Goal: Information Seeking & Learning: Check status

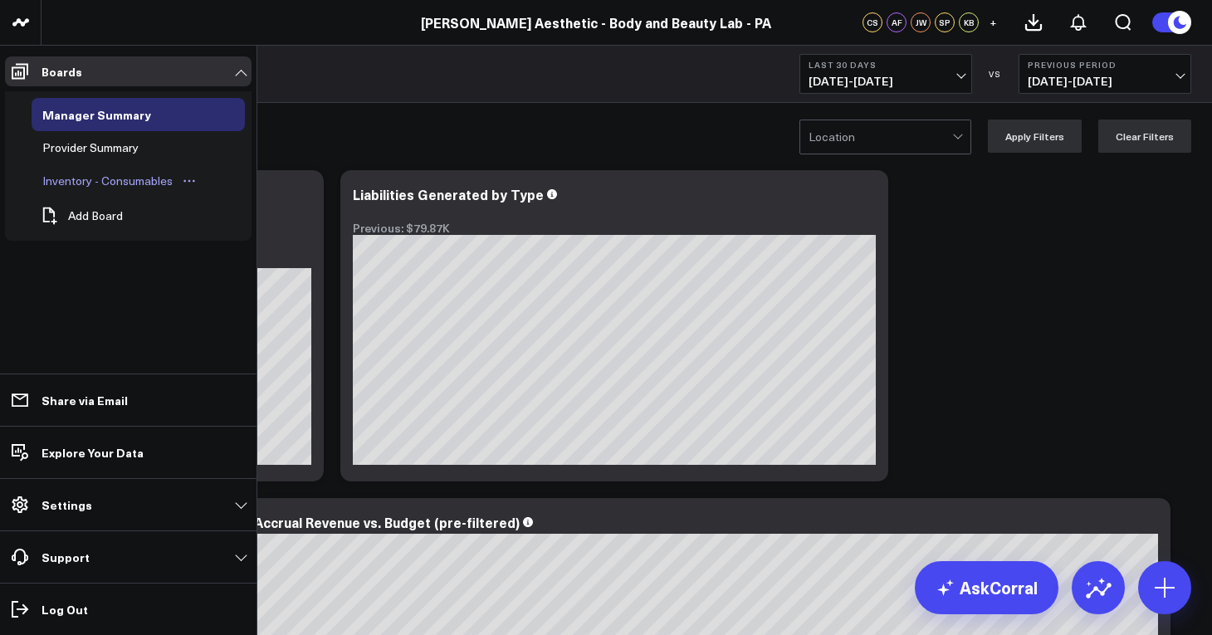
click at [98, 183] on div "Inventory - Consumables" at bounding box center [107, 181] width 139 height 20
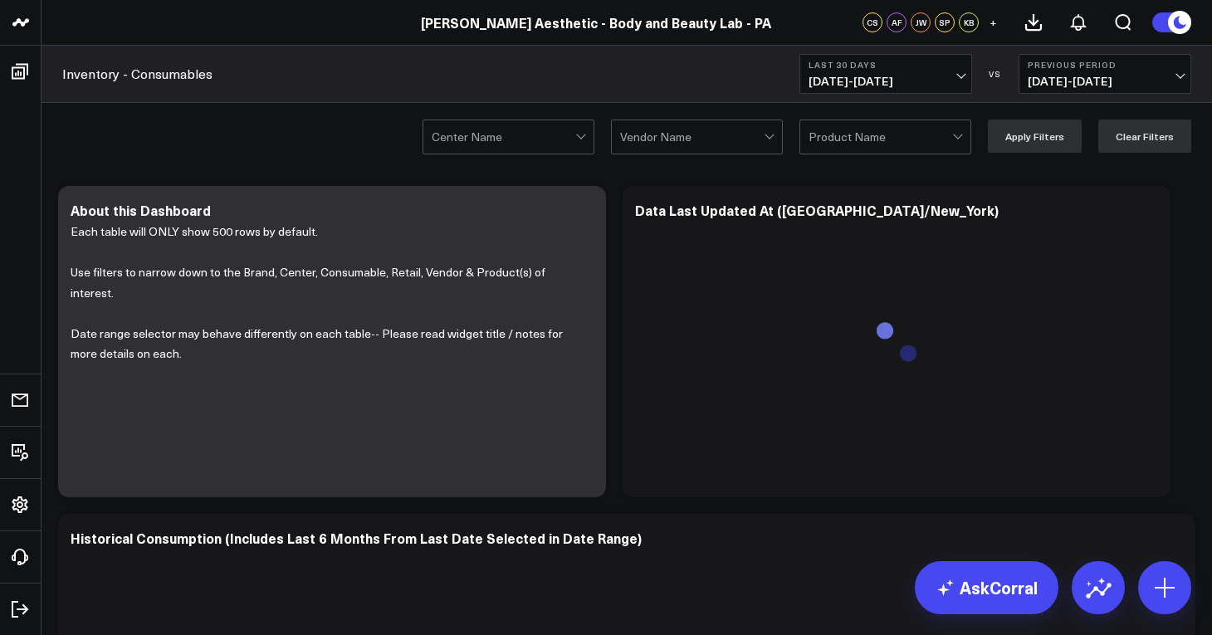
click at [589, 151] on div at bounding box center [582, 136] width 14 height 33
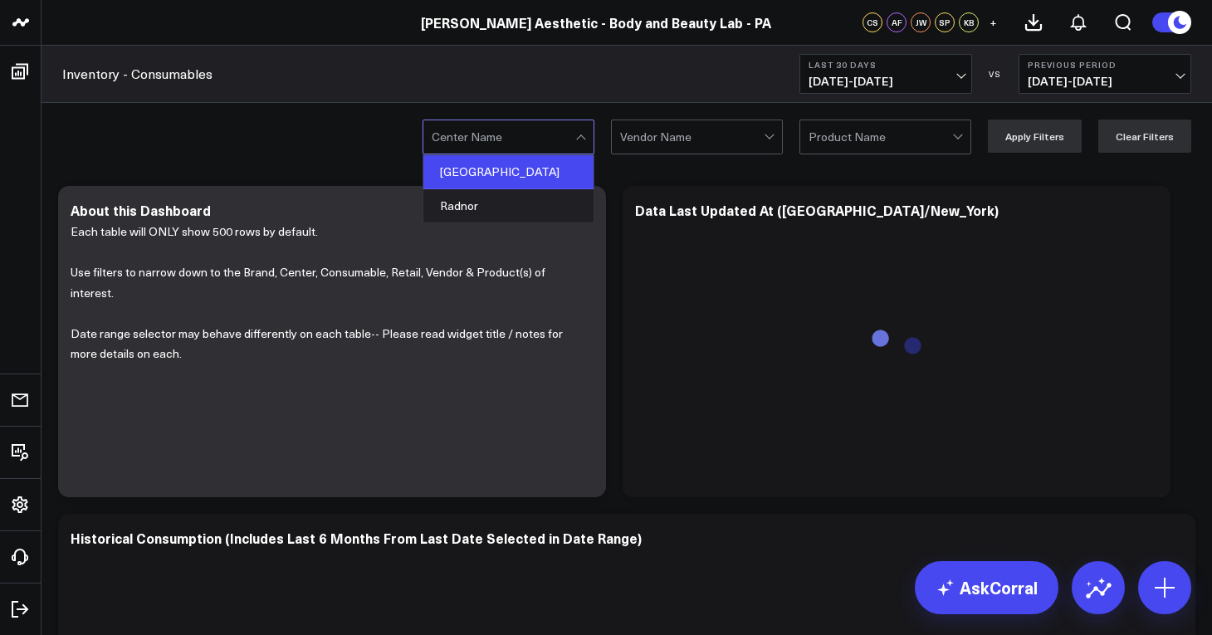
click at [526, 181] on div "[GEOGRAPHIC_DATA]" at bounding box center [508, 172] width 170 height 34
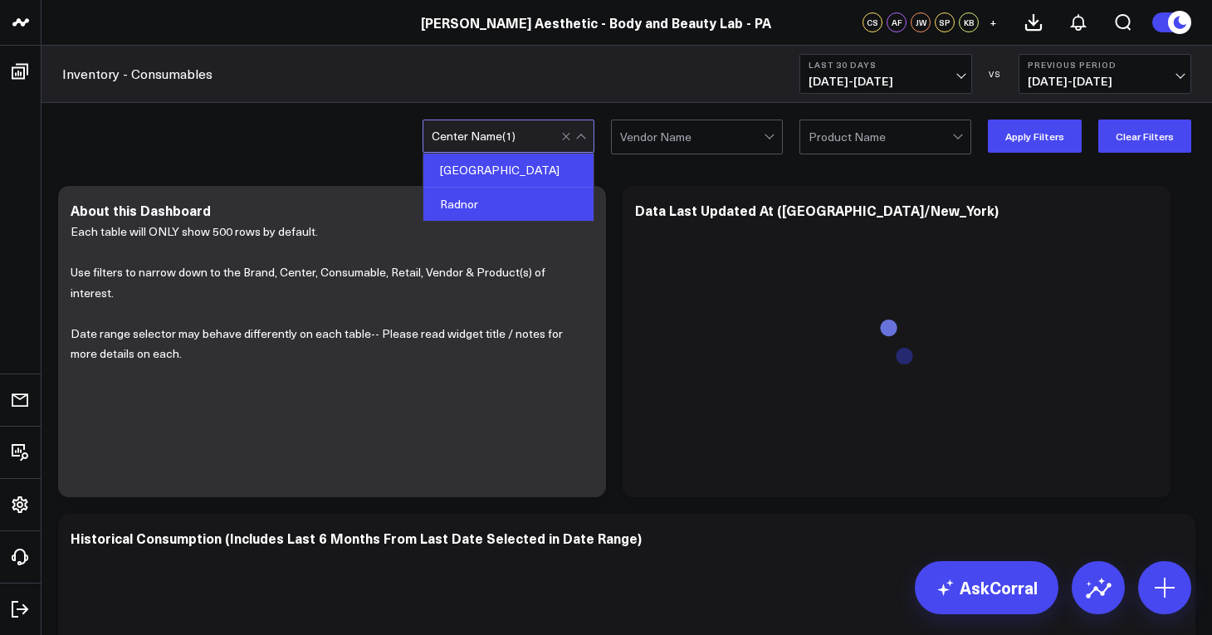
click at [530, 200] on div "Radnor" at bounding box center [508, 204] width 170 height 33
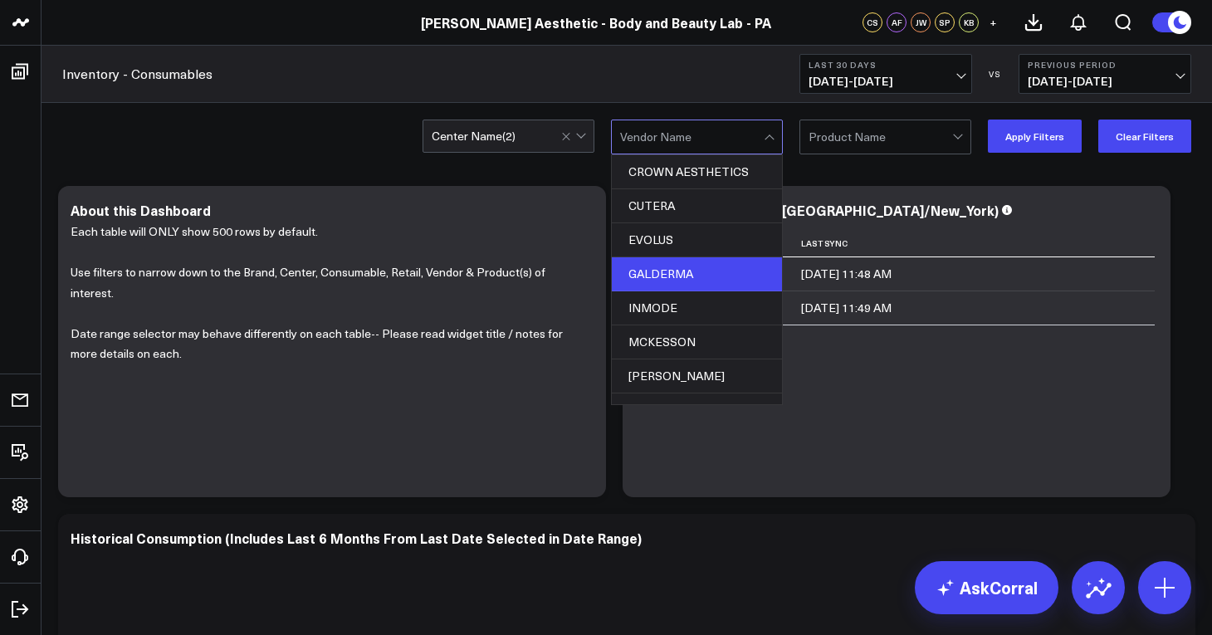
scroll to position [193, 0]
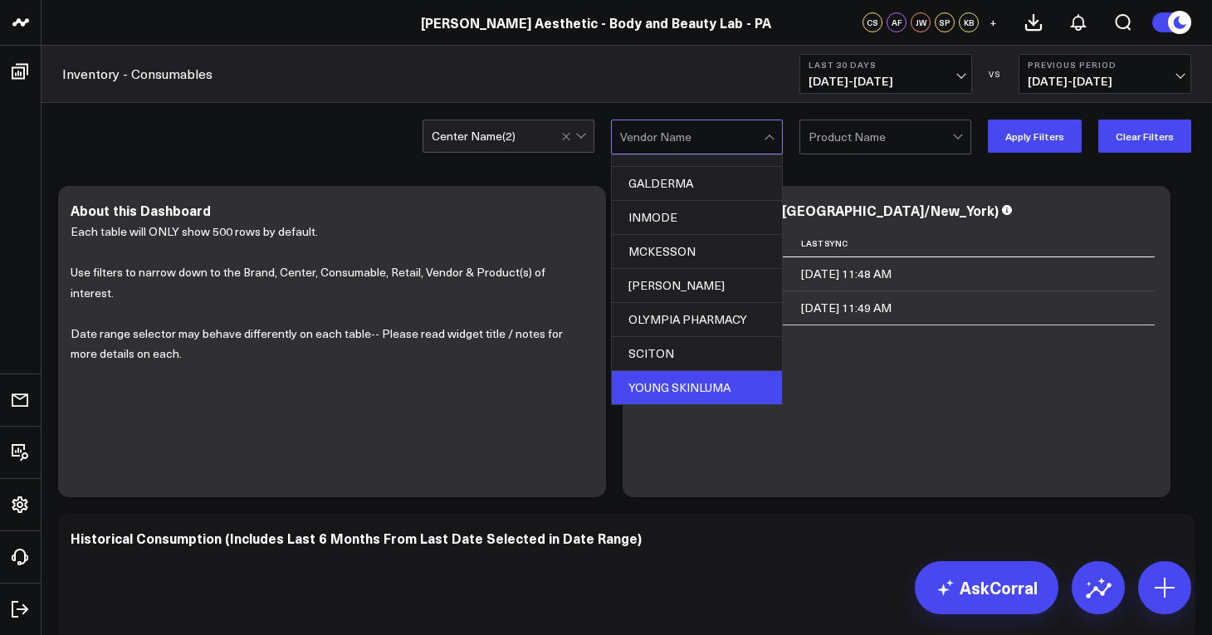
click at [673, 384] on div "YOUNG SKINLUMA" at bounding box center [697, 387] width 170 height 33
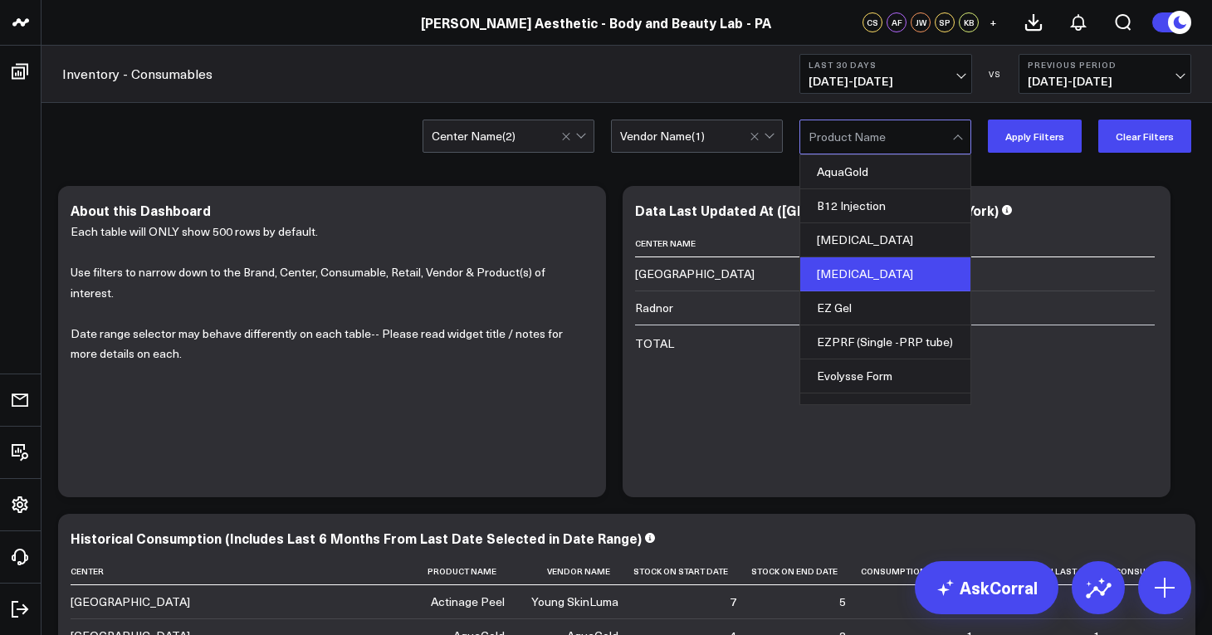
scroll to position [41, 0]
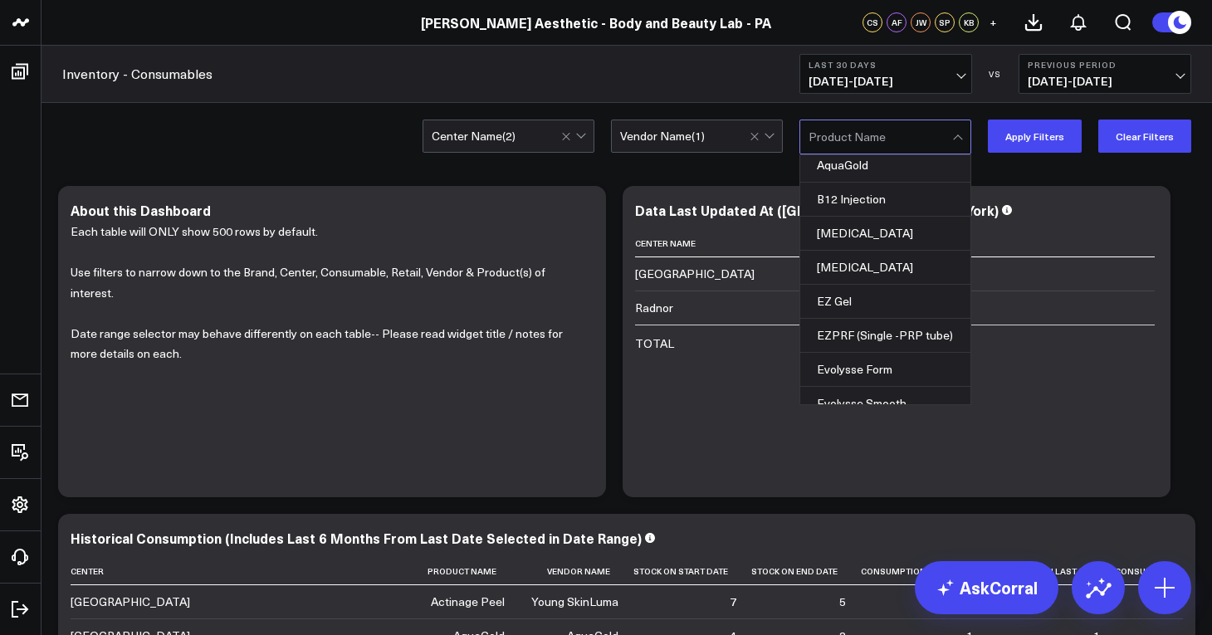
click at [963, 78] on button "Last 30 Days [DATE] - [DATE]" at bounding box center [885, 74] width 173 height 40
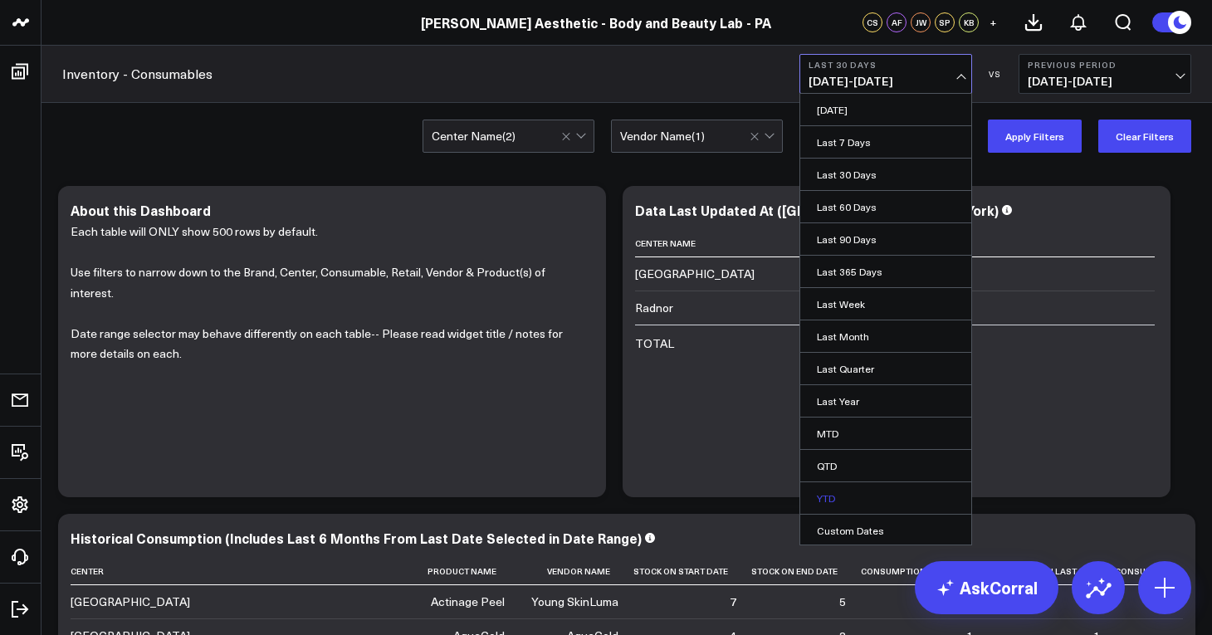
click at [862, 500] on link "YTD" at bounding box center [885, 498] width 171 height 32
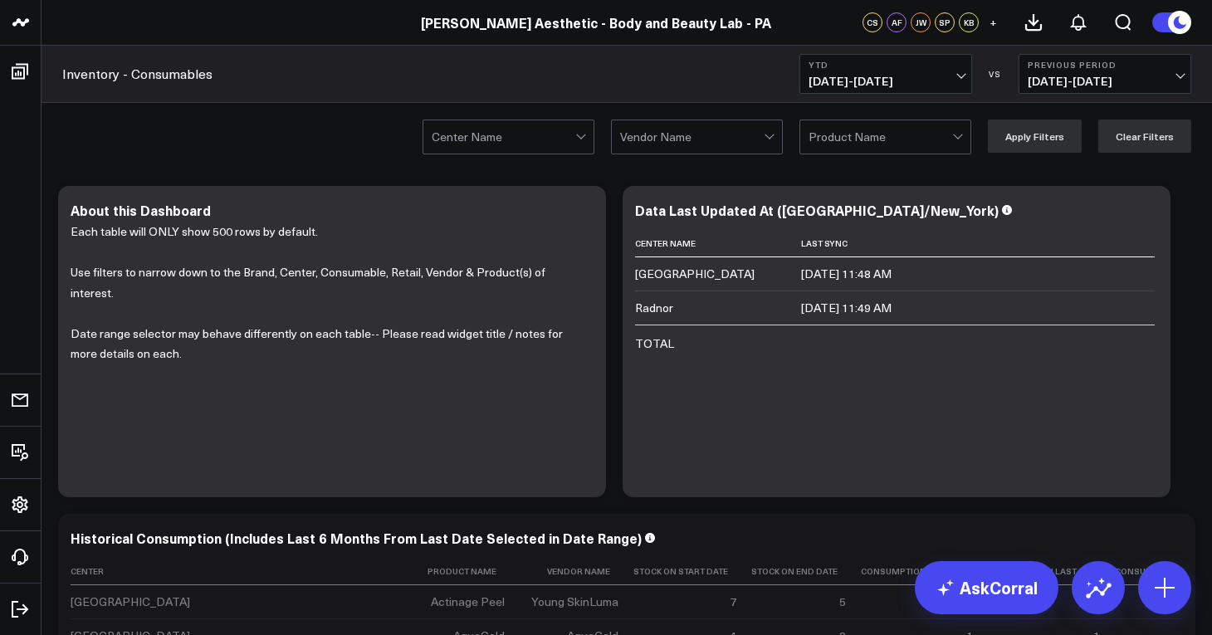
click at [1175, 75] on span "[DATE] - [DATE]" at bounding box center [1105, 81] width 154 height 13
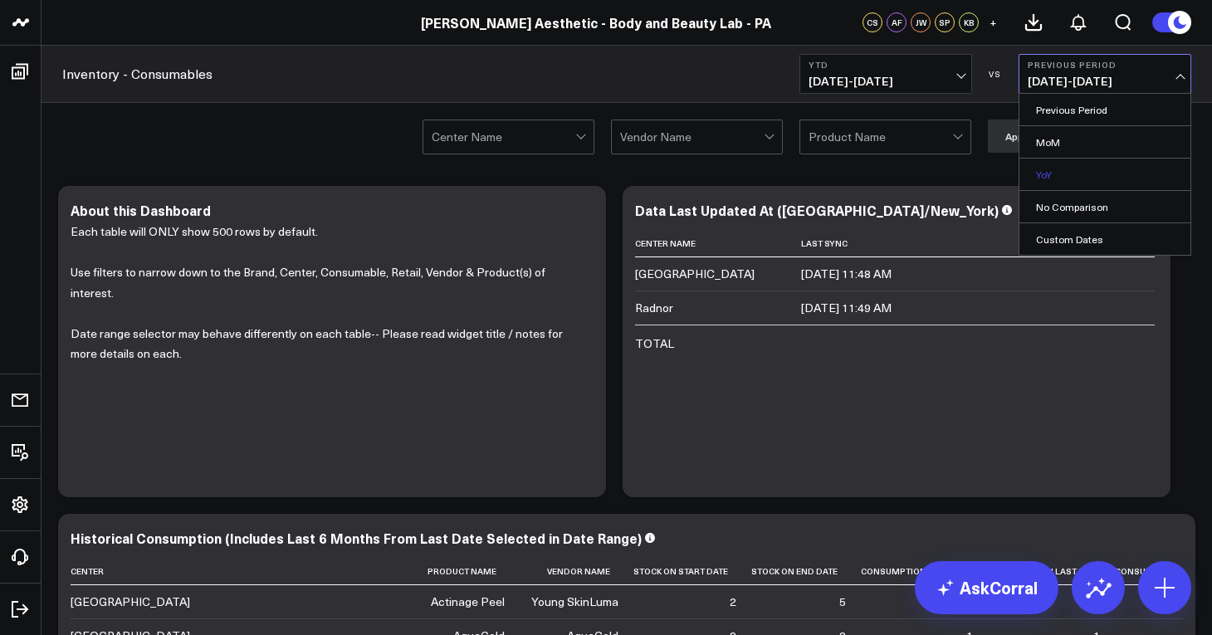
click at [1113, 169] on link "YoY" at bounding box center [1104, 175] width 171 height 32
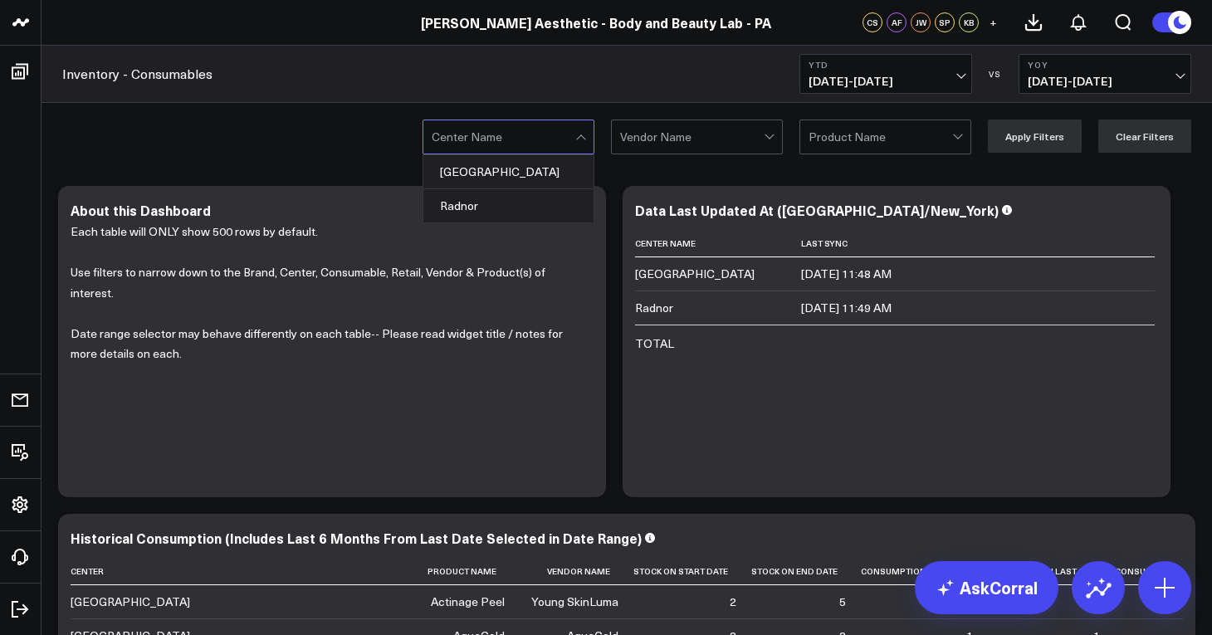
click at [584, 139] on div at bounding box center [582, 136] width 14 height 33
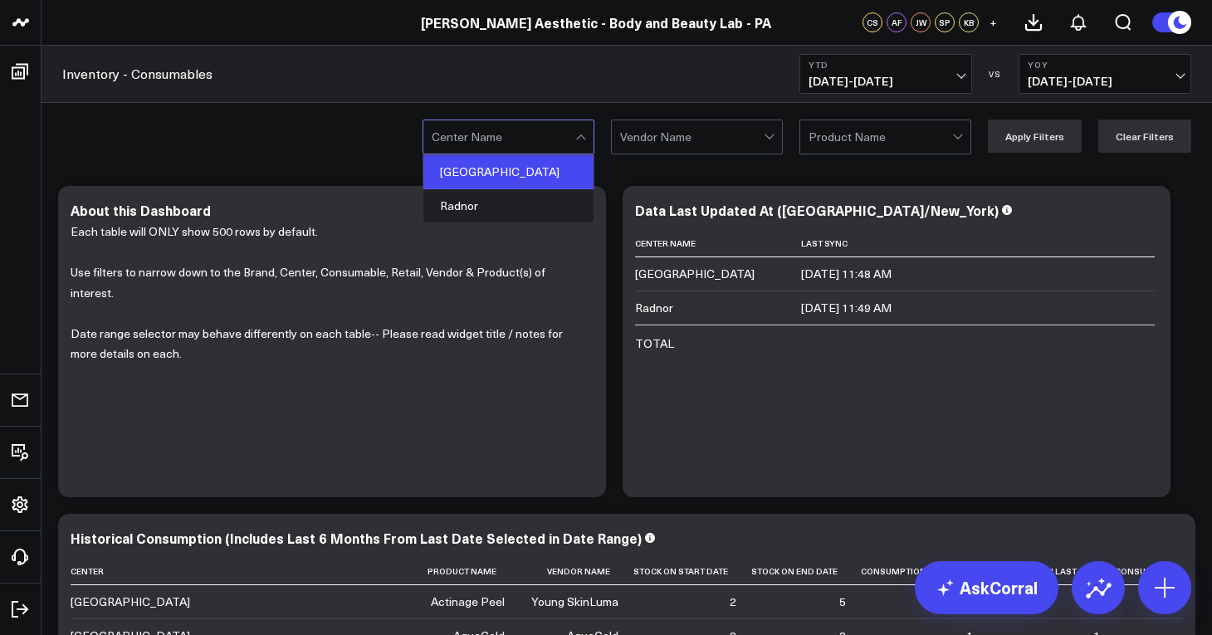
click at [520, 173] on div "[GEOGRAPHIC_DATA]" at bounding box center [508, 172] width 170 height 34
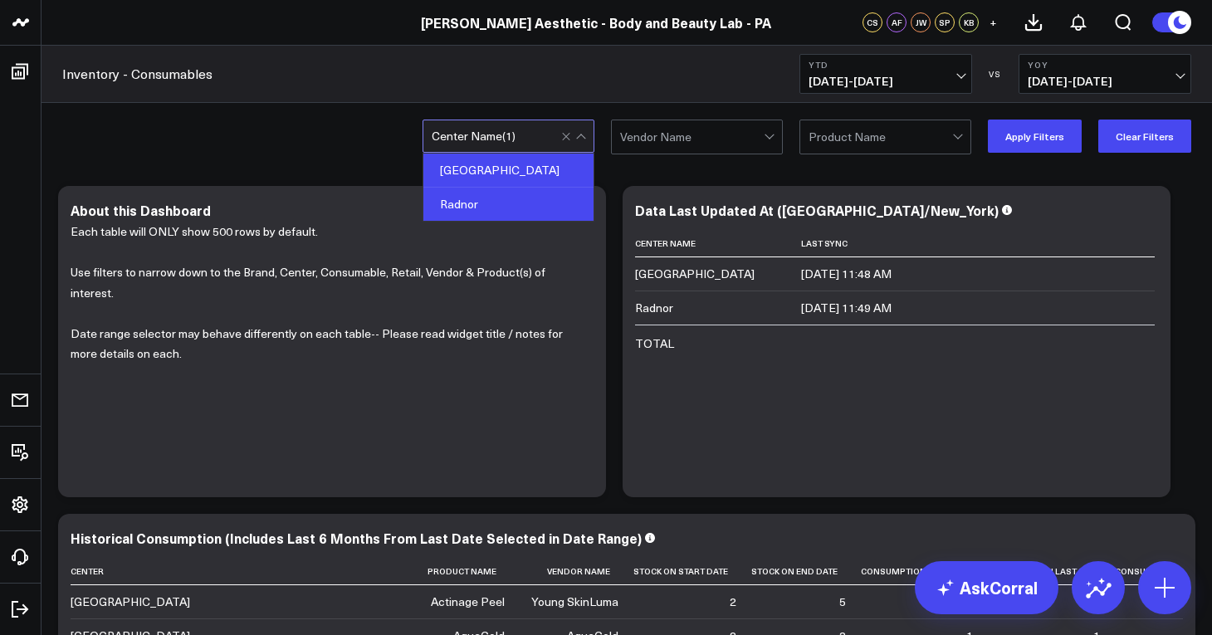
click at [526, 202] on div "Radnor" at bounding box center [508, 204] width 170 height 33
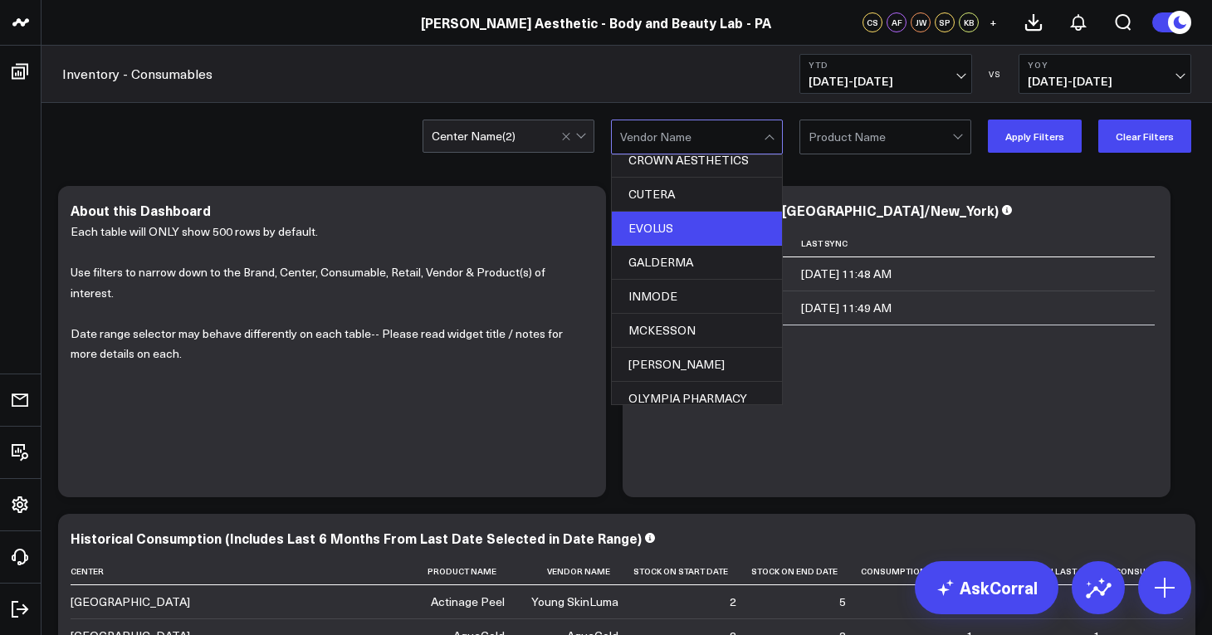
scroll to position [193, 0]
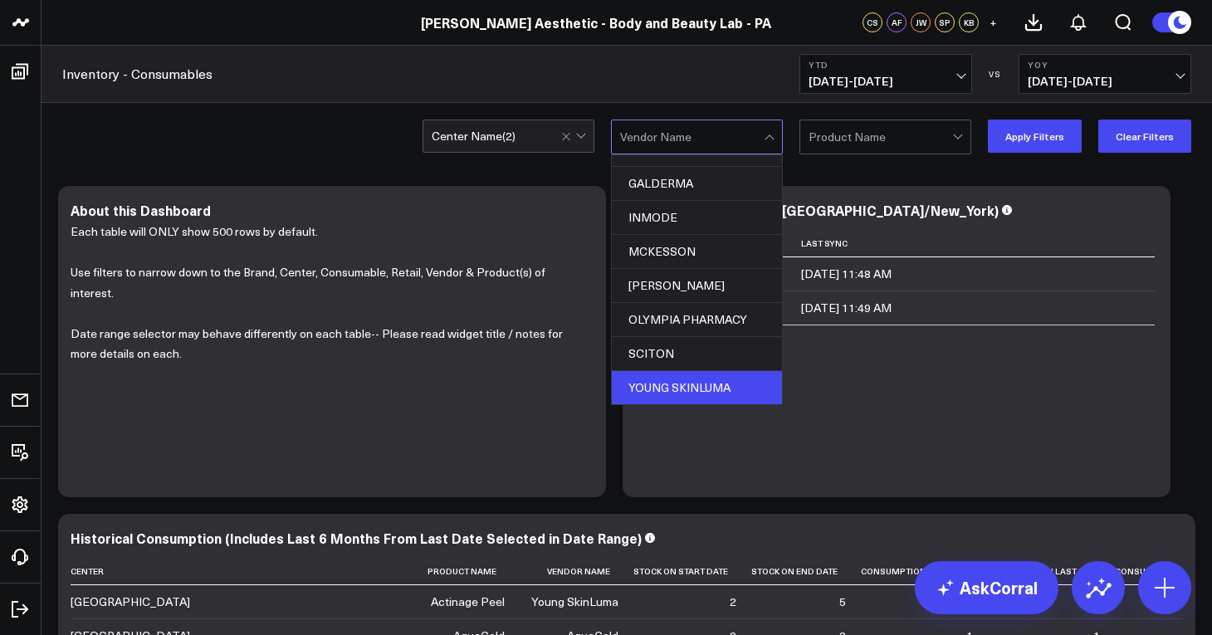
click at [701, 379] on div "YOUNG SKINLUMA" at bounding box center [697, 387] width 170 height 33
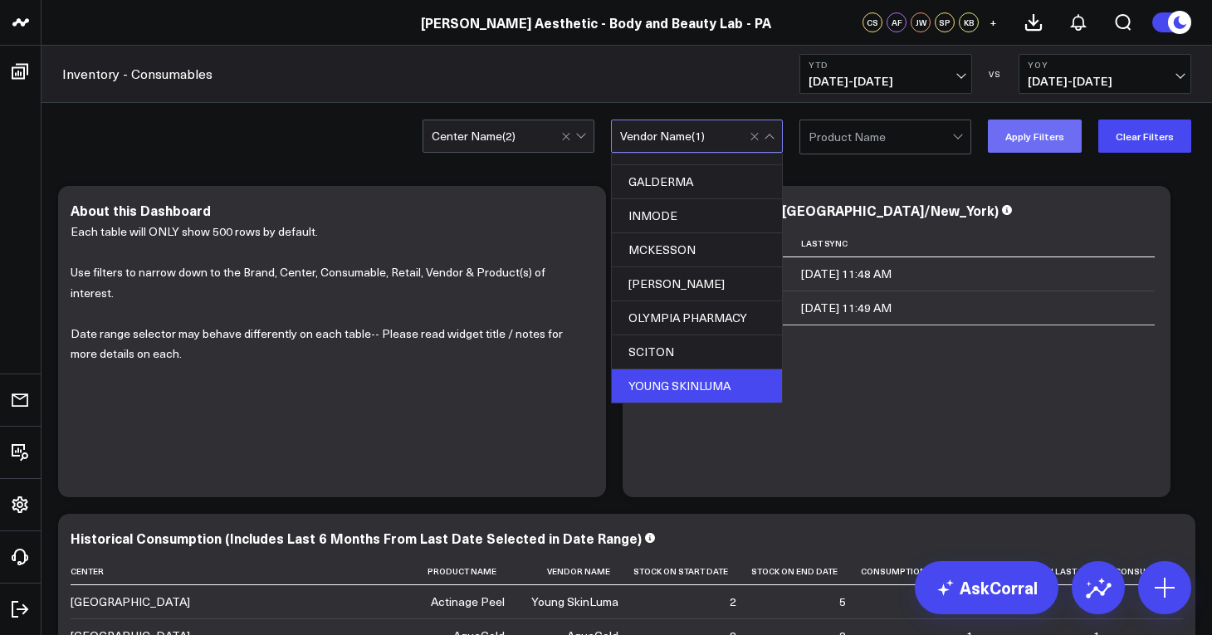
click at [1043, 141] on button "Apply Filters" at bounding box center [1035, 136] width 94 height 33
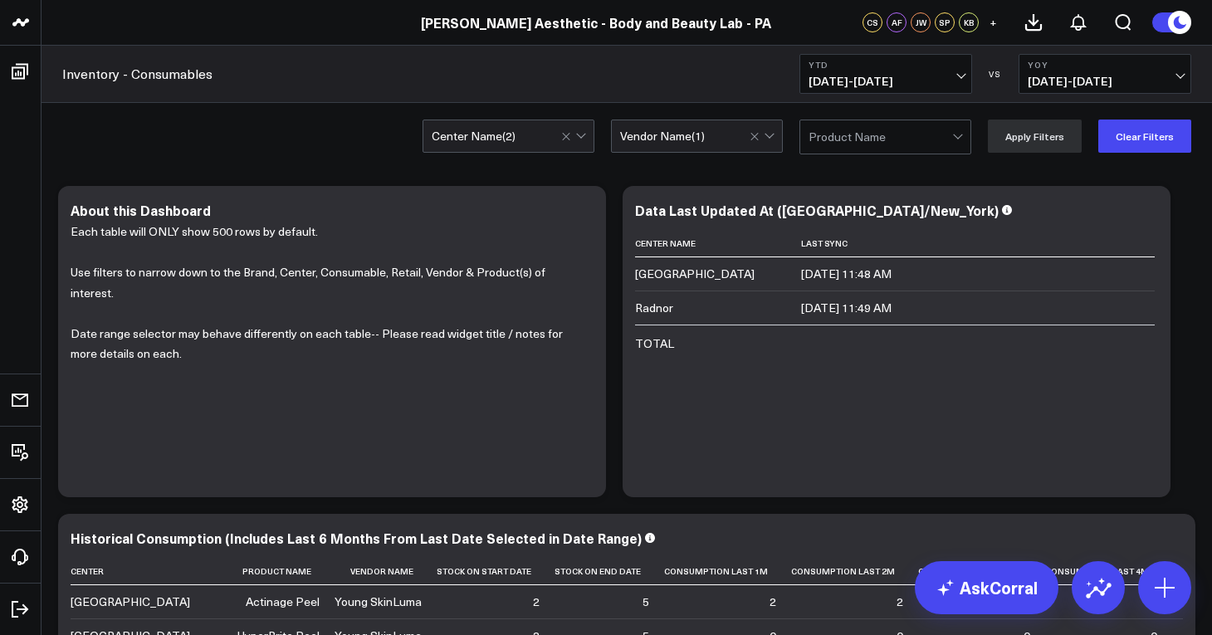
click at [735, 144] on div "Vendor Name ( 1 )" at bounding box center [697, 136] width 172 height 33
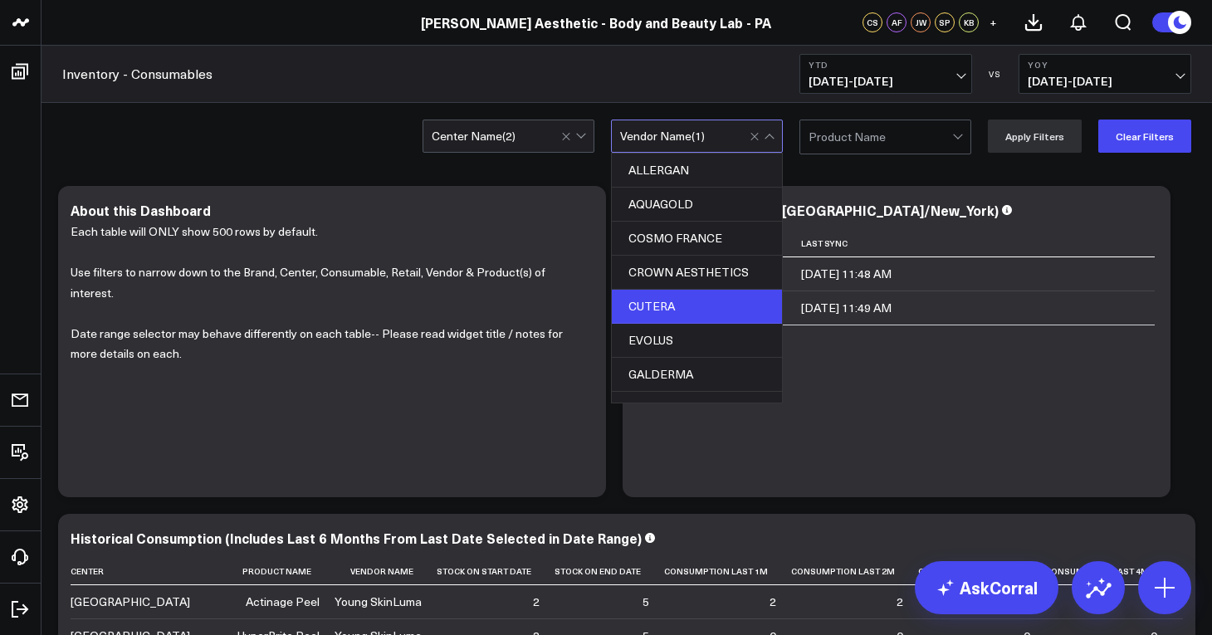
scroll to position [193, 0]
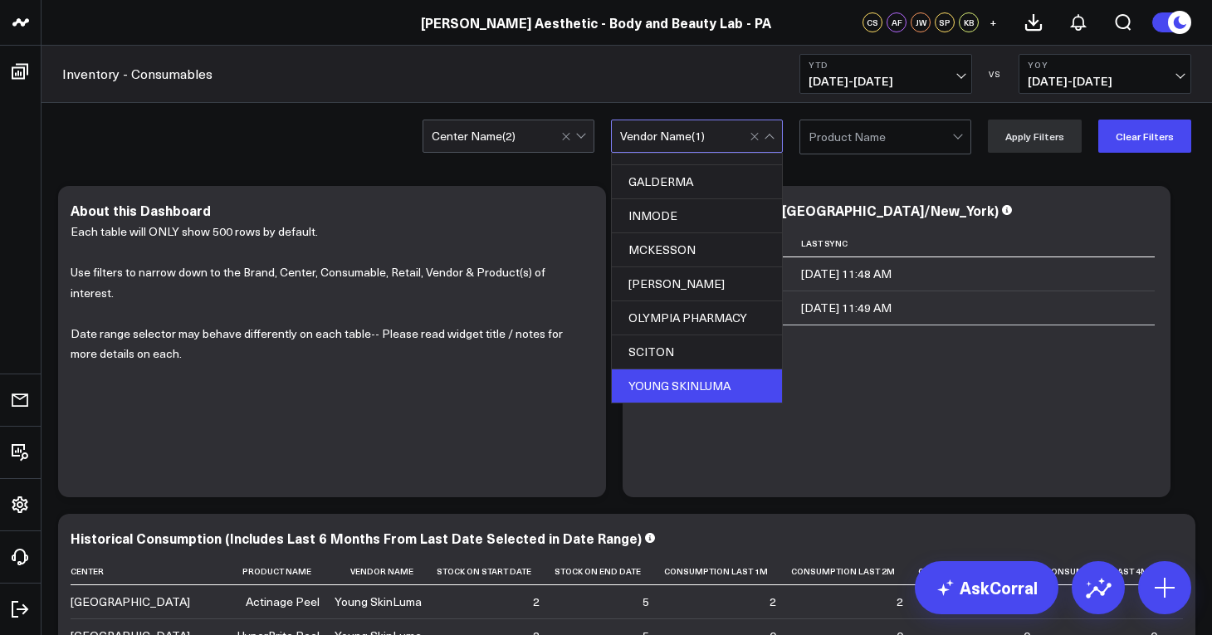
click at [692, 388] on div "YOUNG SKINLUMA" at bounding box center [697, 385] width 170 height 33
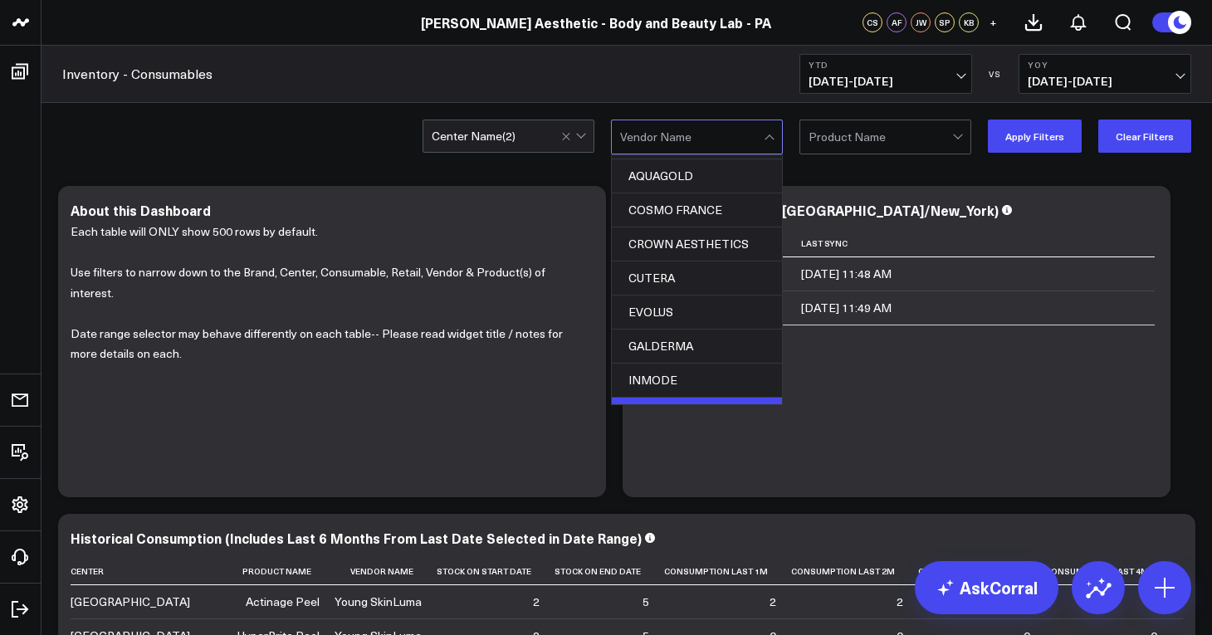
scroll to position [21, 0]
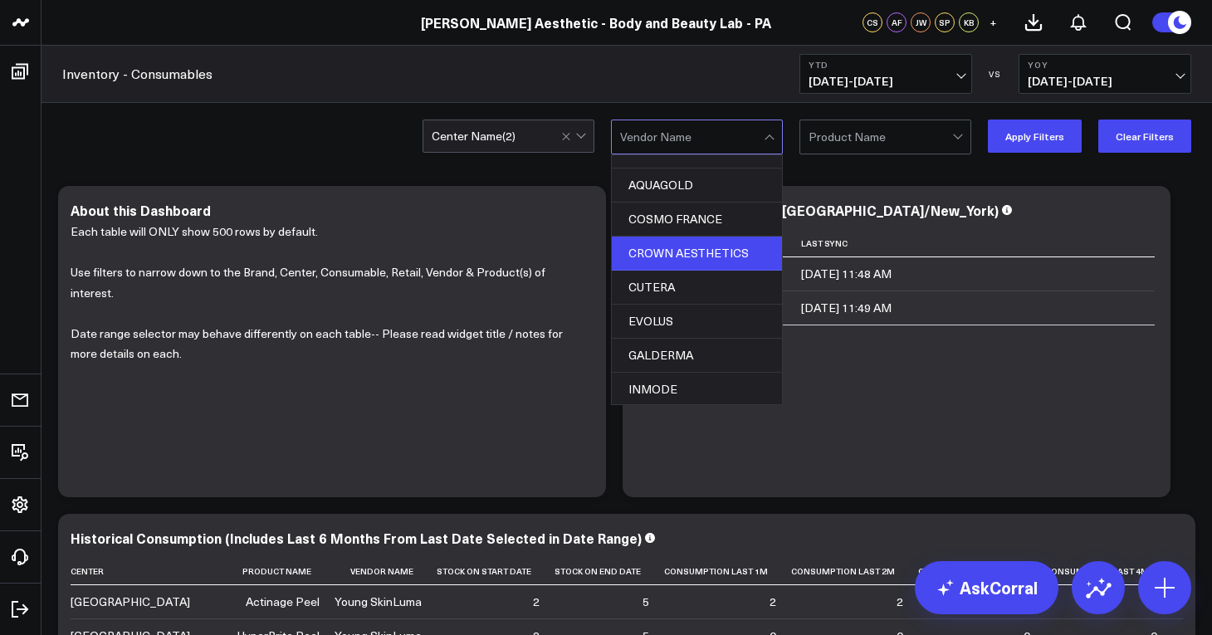
click at [680, 257] on div "CROWN AESTHETICS" at bounding box center [697, 254] width 170 height 34
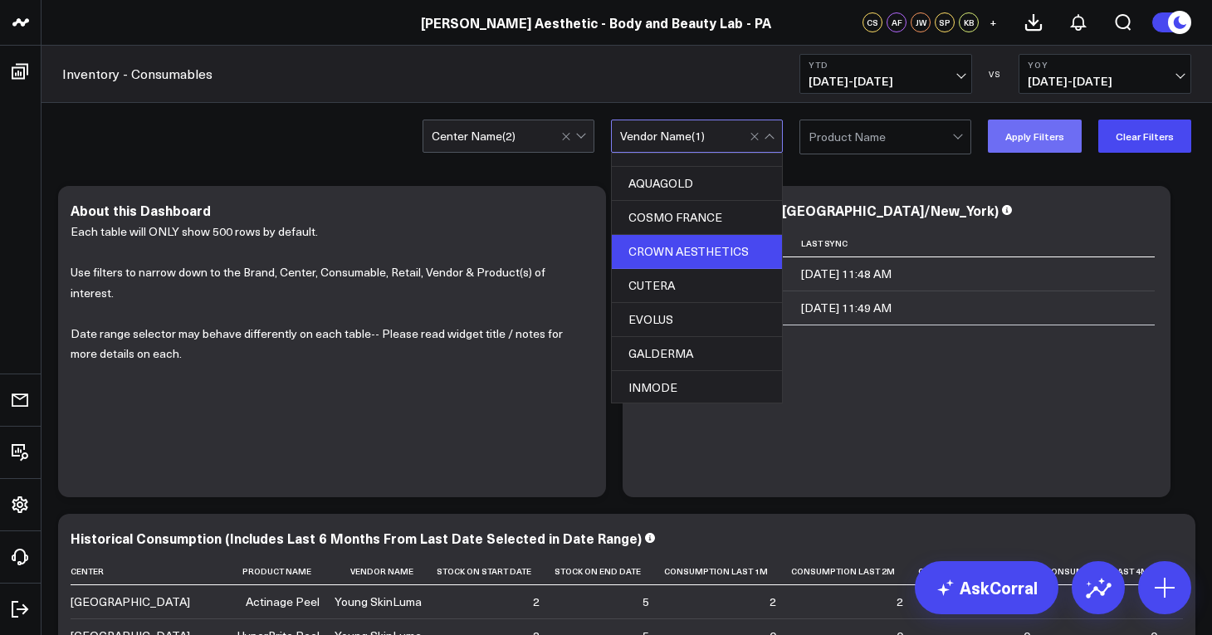
click at [1045, 136] on button "Apply Filters" at bounding box center [1035, 136] width 94 height 33
